Goal: Transaction & Acquisition: Purchase product/service

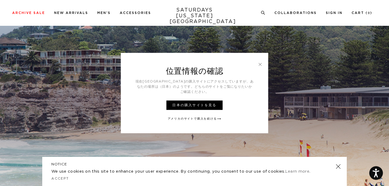
scroll to position [66, 0]
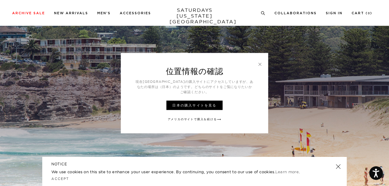
click at [261, 65] on link at bounding box center [259, 63] width 5 height 5
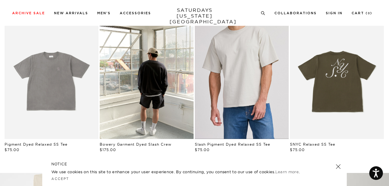
scroll to position [164, 0]
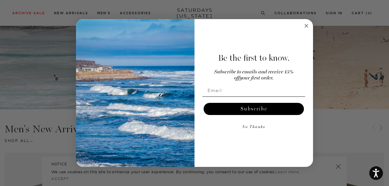
click at [306, 27] on circle "Close dialog" at bounding box center [306, 25] width 7 height 7
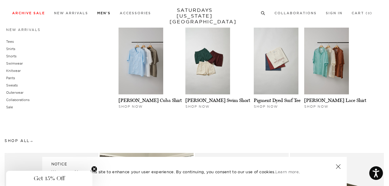
click at [102, 13] on link "Men's" at bounding box center [103, 13] width 13 height 3
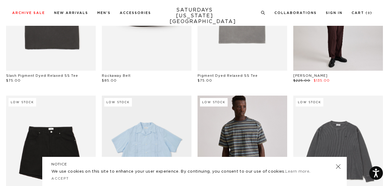
scroll to position [131, 0]
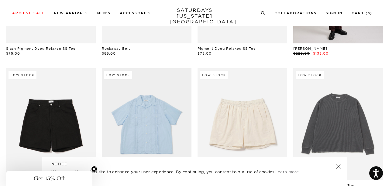
click at [338, 165] on link at bounding box center [338, 166] width 9 height 9
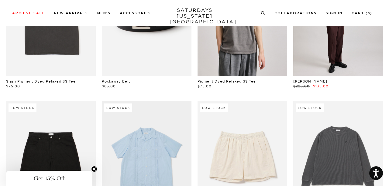
scroll to position [0, 0]
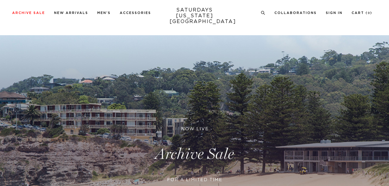
scroll to position [164, 0]
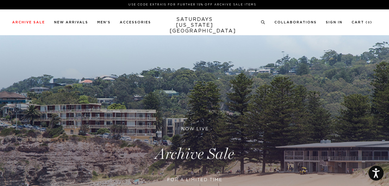
click at [375, 170] on icon "Open accessiBe: accessibility options, statement and help" at bounding box center [375, 173] width 7 height 10
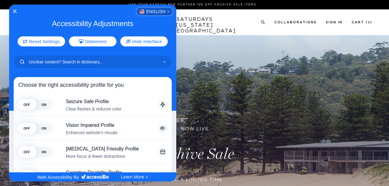
click at [165, 11] on span "English" at bounding box center [155, 11] width 19 height 4
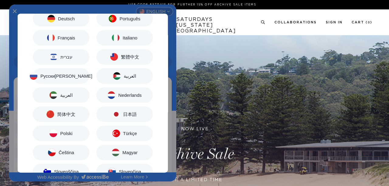
scroll to position [66, 0]
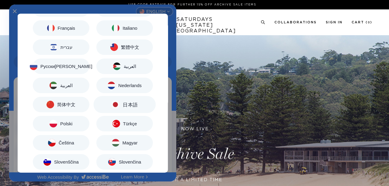
click at [125, 106] on span "日本語" at bounding box center [130, 104] width 15 height 5
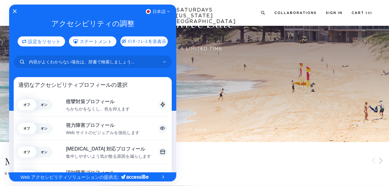
scroll to position [262, 0]
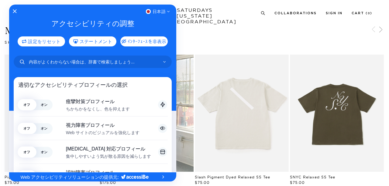
click at [277, 40] on div at bounding box center [194, 93] width 389 height 186
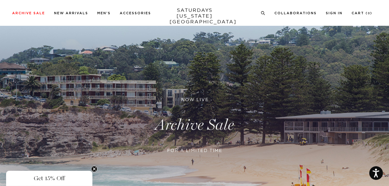
scroll to position [0, 0]
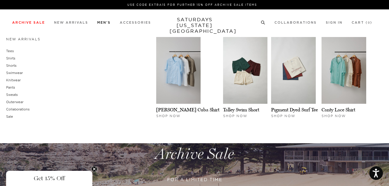
click at [102, 24] on link "Men's" at bounding box center [103, 22] width 13 height 3
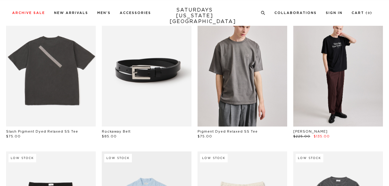
scroll to position [98, 0]
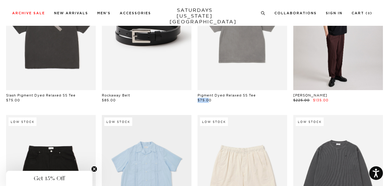
drag, startPoint x: 207, startPoint y: 101, endPoint x: 197, endPoint y: 101, distance: 9.7
click at [197, 101] on div "Low Stock Pigment Dyed Relaxed SS Tee $75.00" at bounding box center [242, 40] width 96 height 125
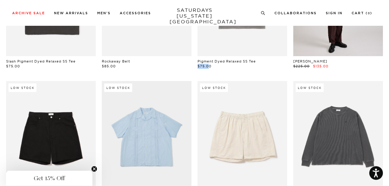
scroll to position [164, 0]
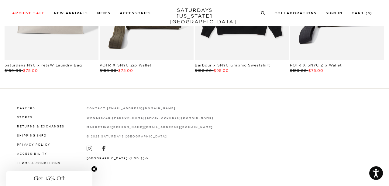
scroll to position [1069, 0]
